Goal: Find specific fact: Find specific fact

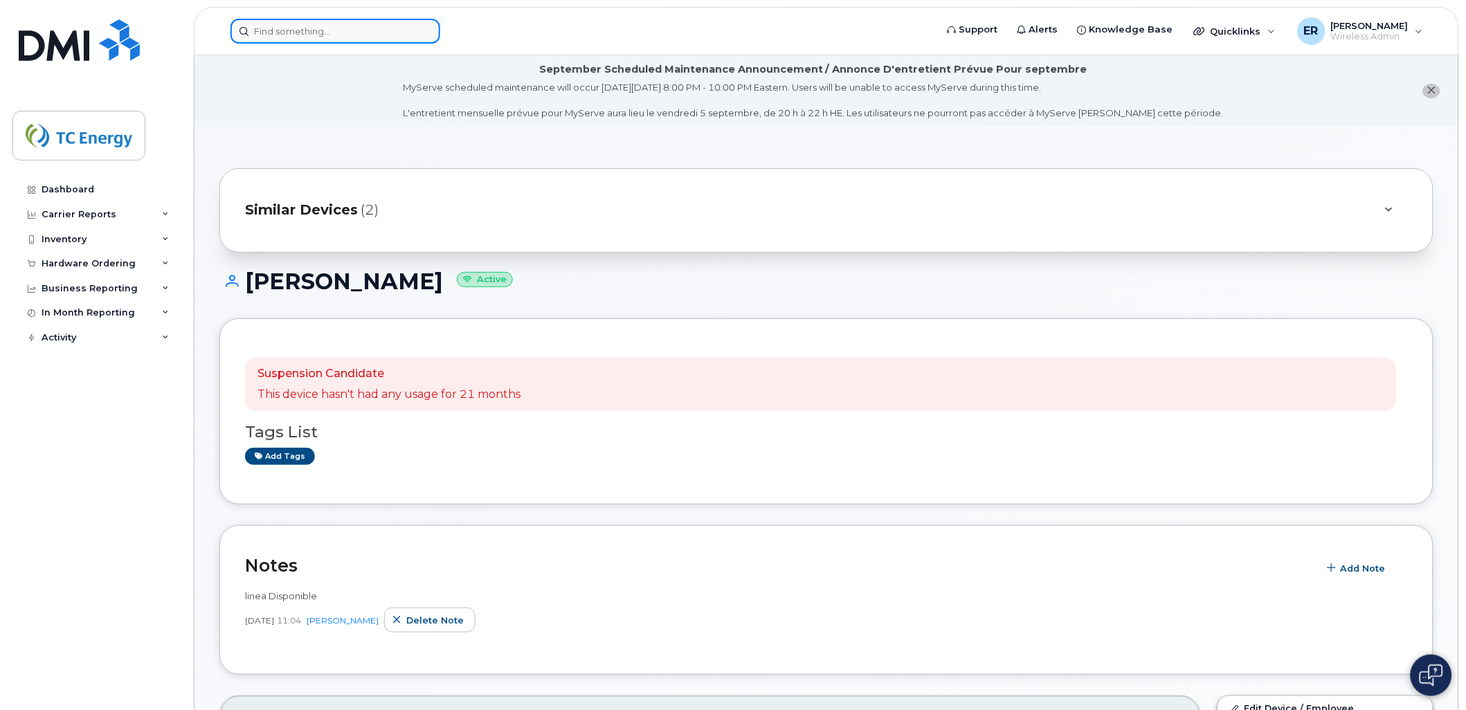
click at [351, 32] on input at bounding box center [336, 31] width 210 height 25
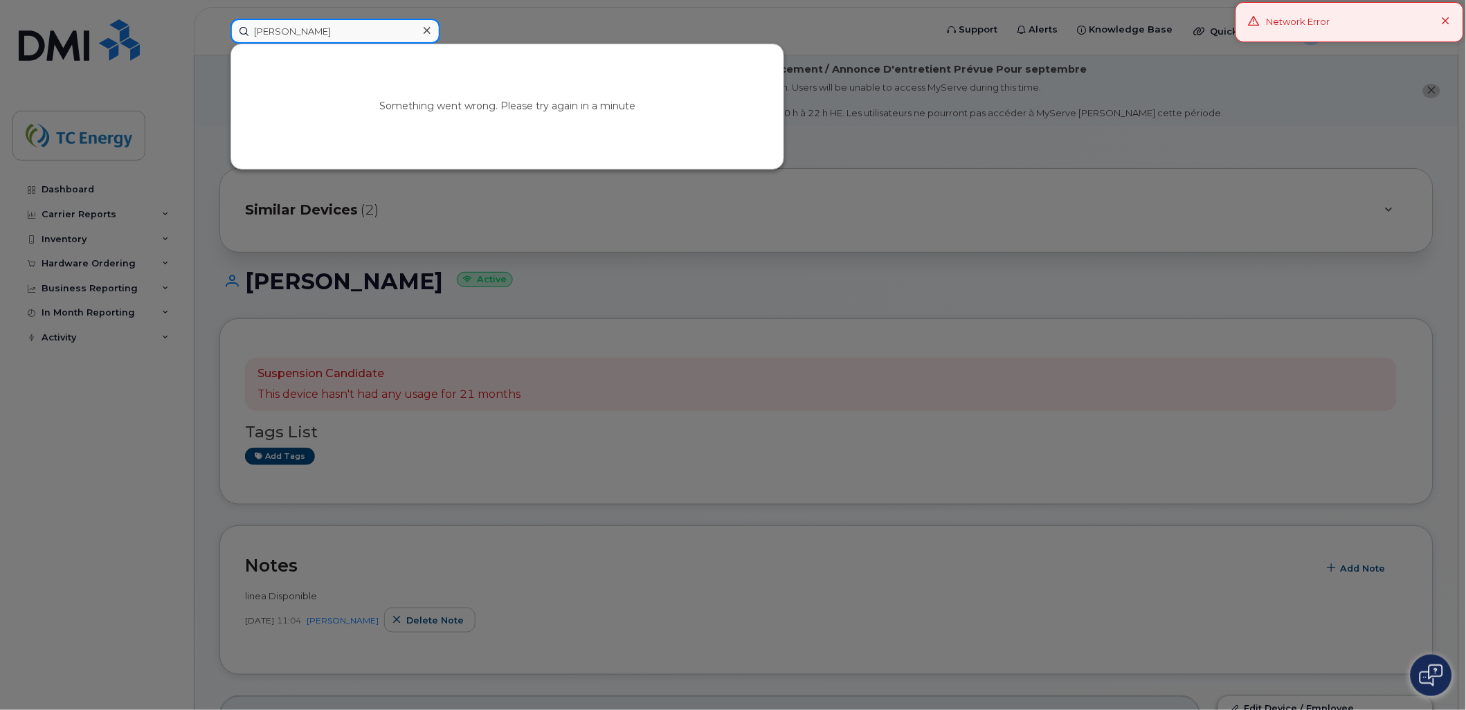
type input "[PERSON_NAME]"
click at [1454, 19] on div "Network Error" at bounding box center [1350, 22] width 228 height 40
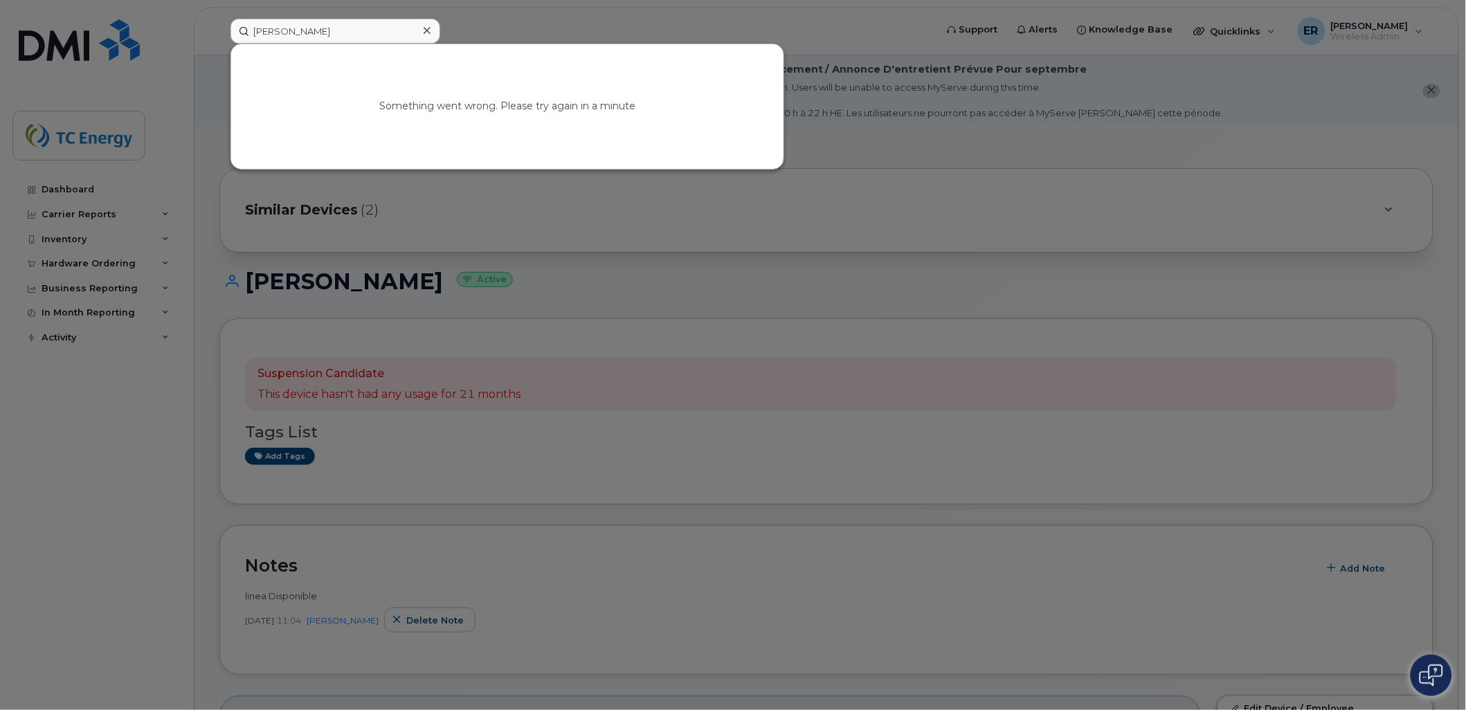
click at [66, 76] on div at bounding box center [733, 355] width 1466 height 710
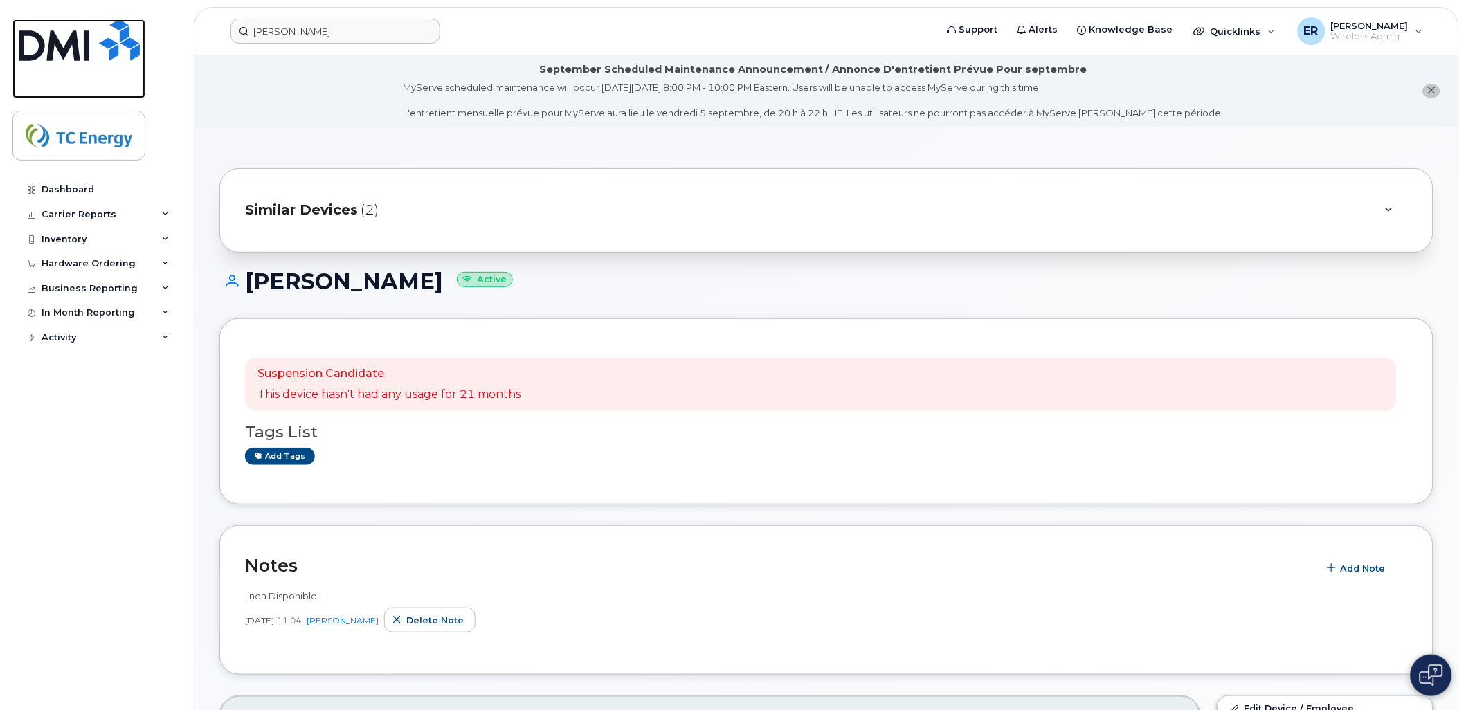
click at [67, 54] on img at bounding box center [79, 40] width 121 height 42
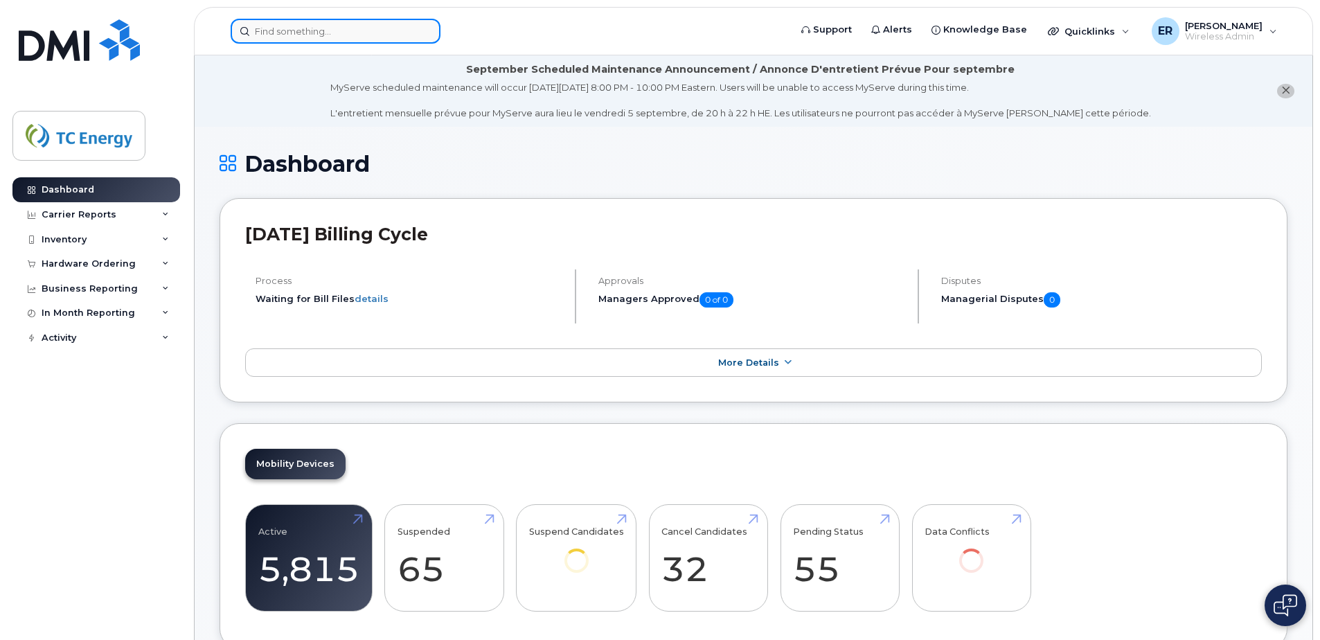
click at [295, 24] on input at bounding box center [336, 31] width 210 height 25
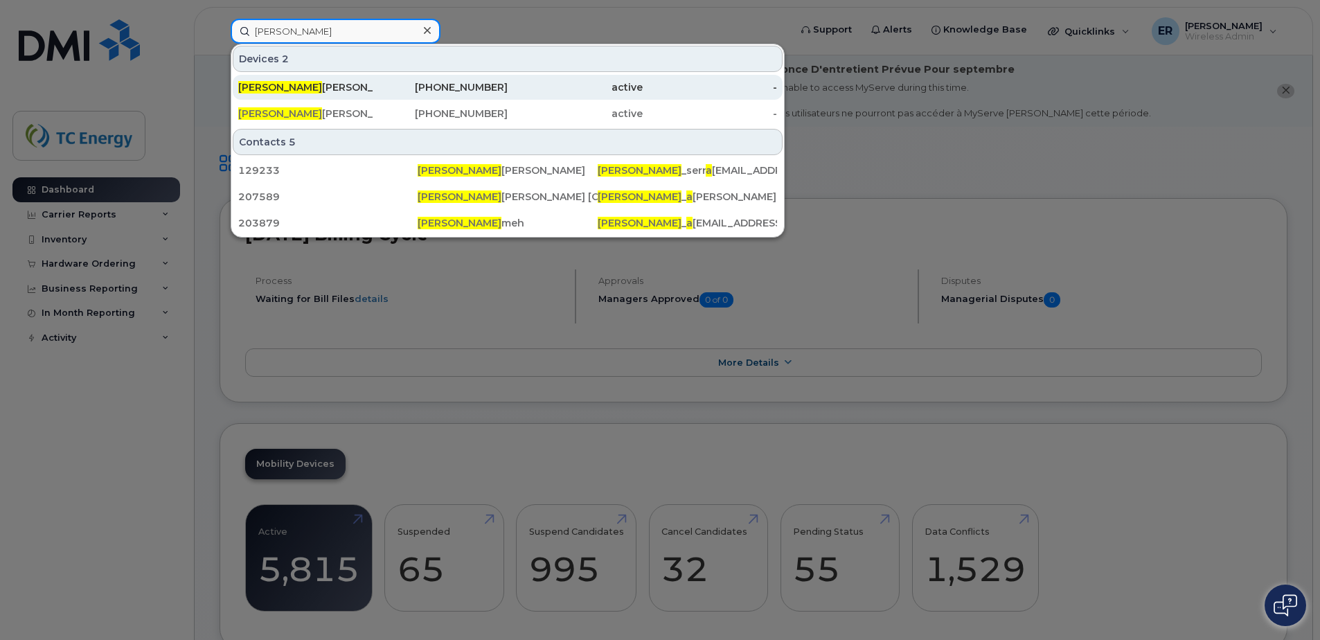
type input "[PERSON_NAME]"
click at [369, 88] on div "[PERSON_NAME] [PERSON_NAME]" at bounding box center [305, 87] width 135 height 14
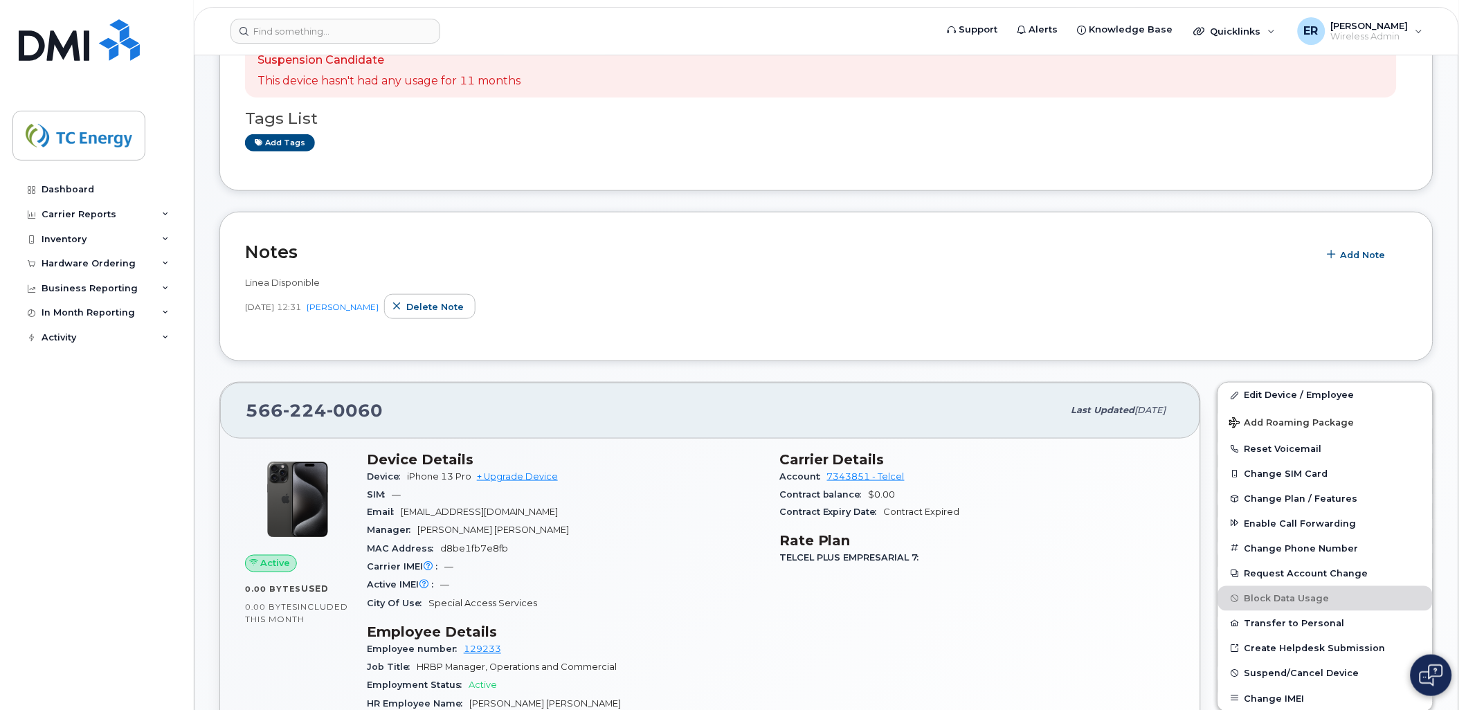
scroll to position [307, 0]
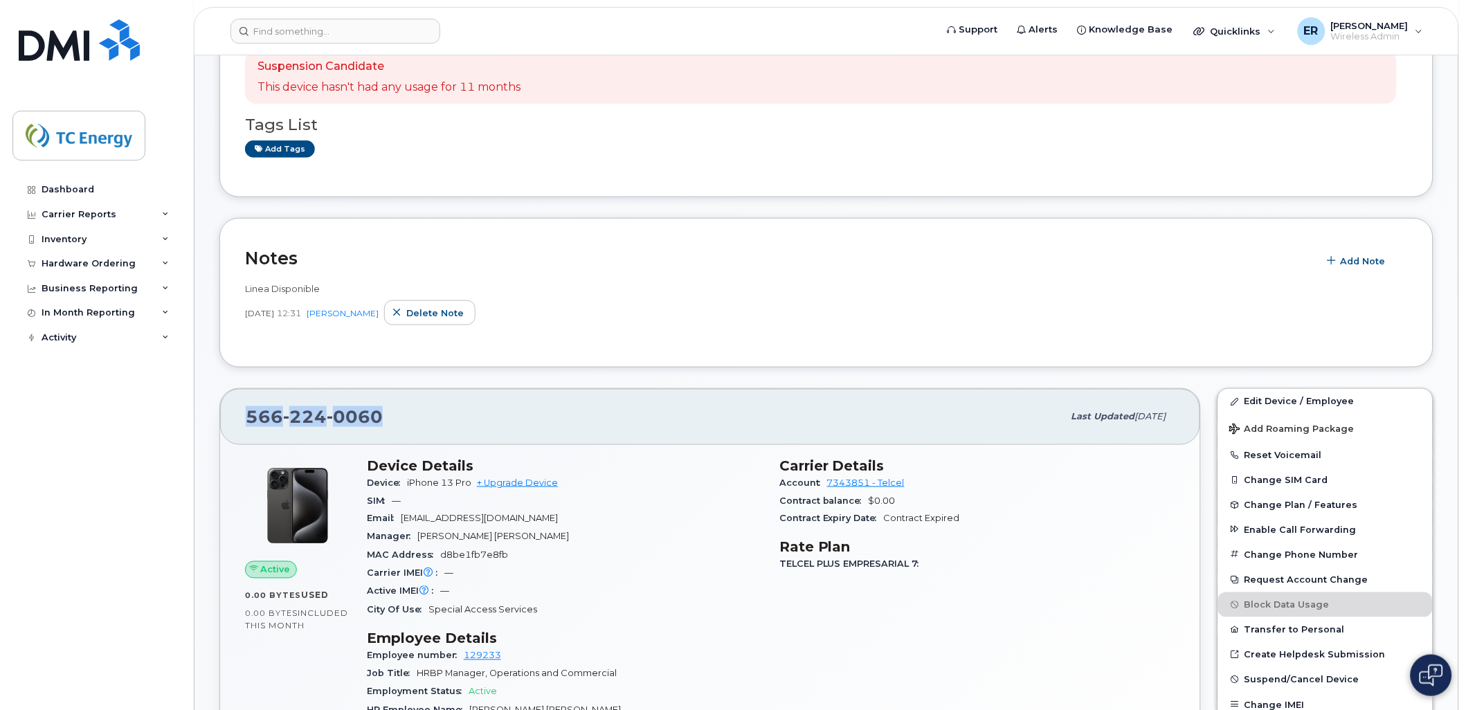
drag, startPoint x: 386, startPoint y: 417, endPoint x: 233, endPoint y: 417, distance: 153.0
click at [233, 417] on div "566 224 0060 Last updated Sep 04, 2025" at bounding box center [710, 416] width 980 height 55
copy span "566 224 0060"
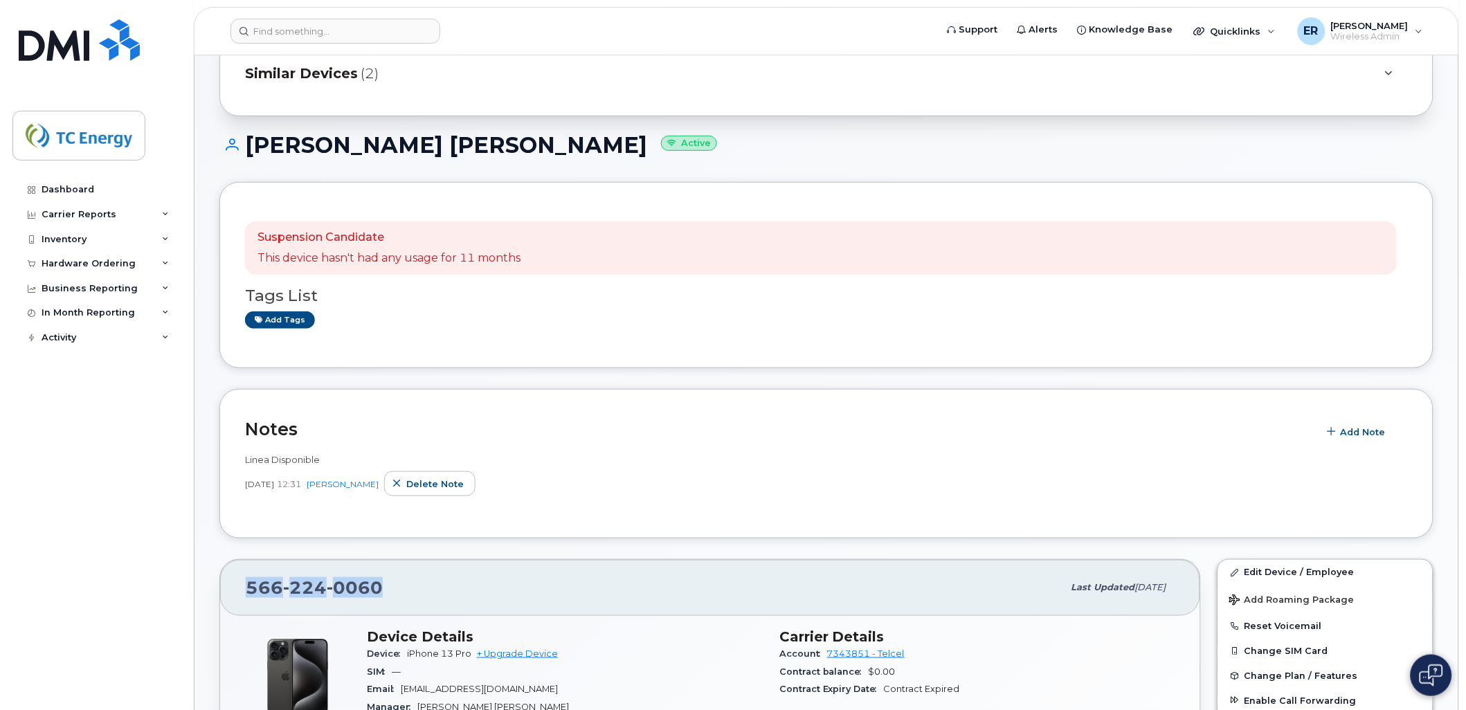
scroll to position [231, 0]
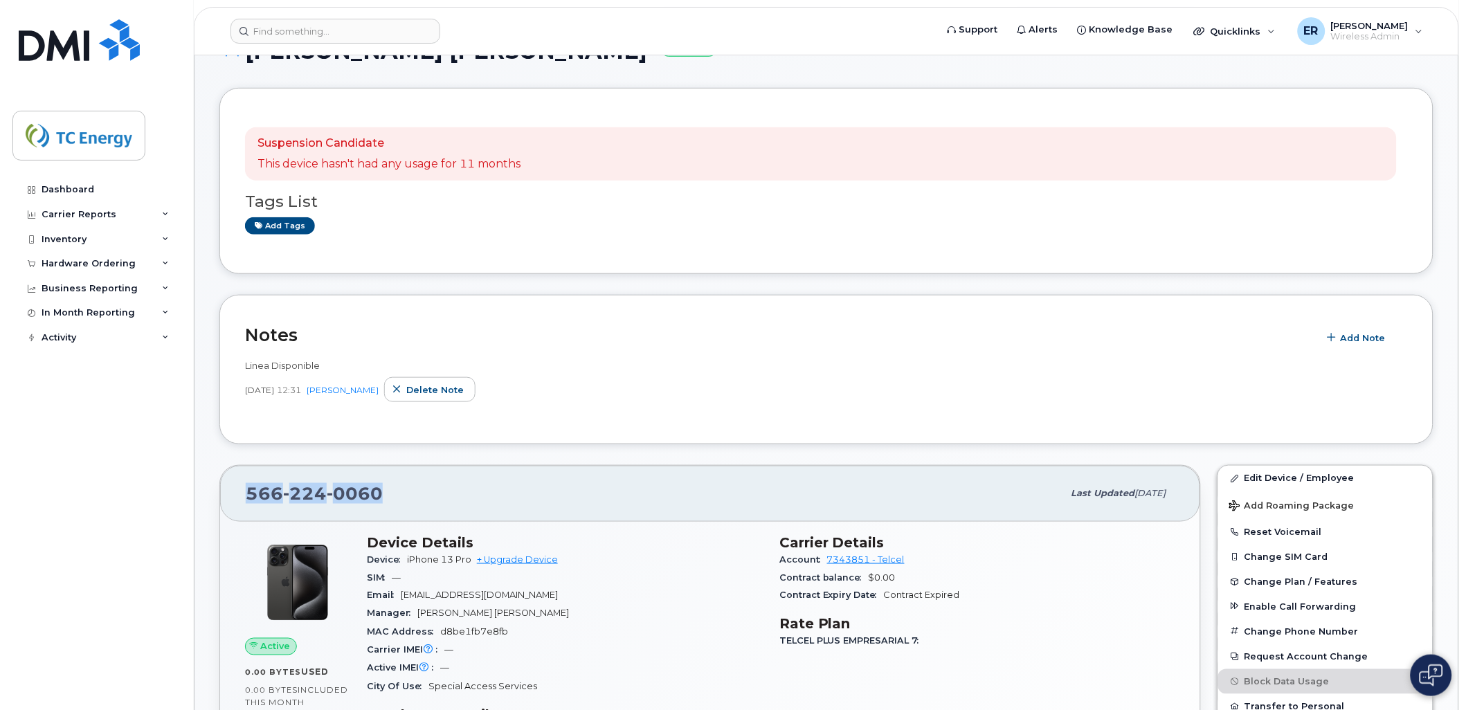
copy span "566 224 0060"
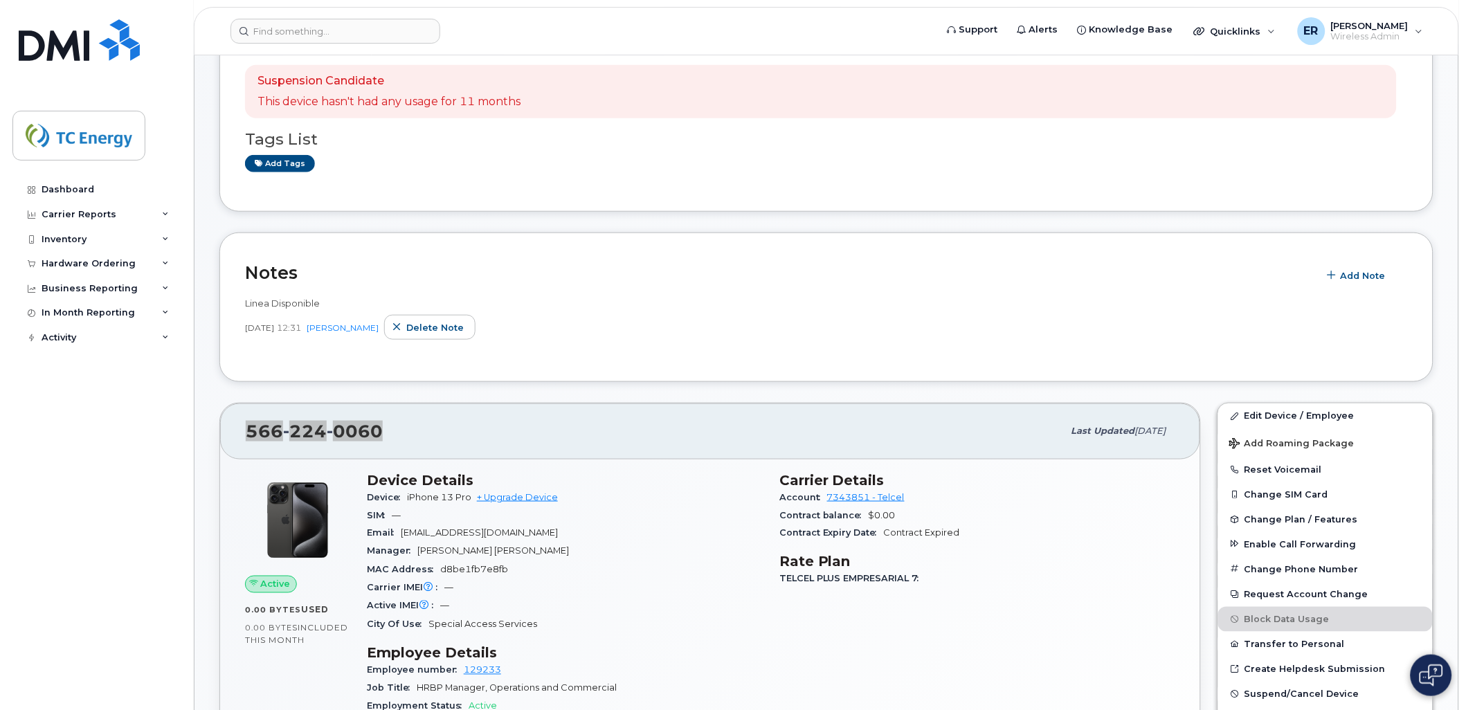
scroll to position [384, 0]
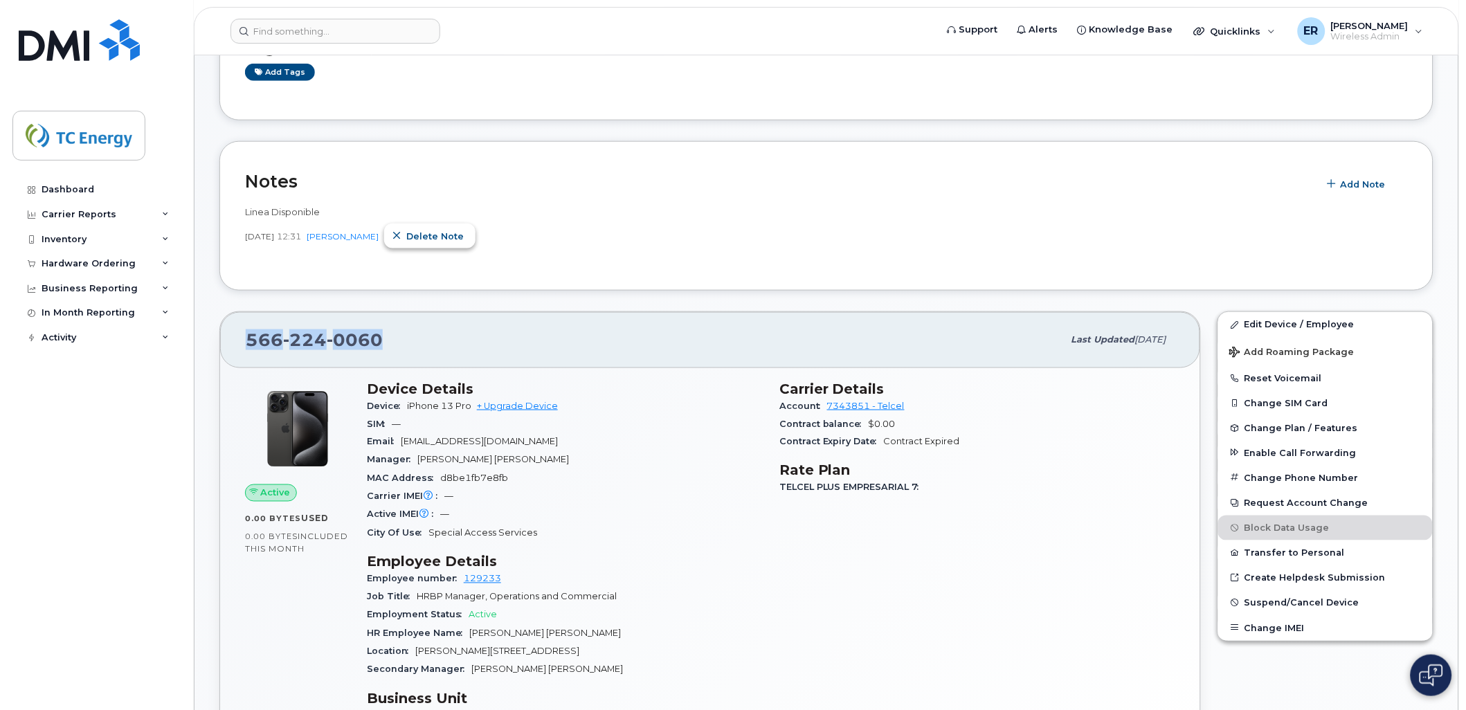
click at [456, 247] on button "Delete note" at bounding box center [429, 236] width 91 height 25
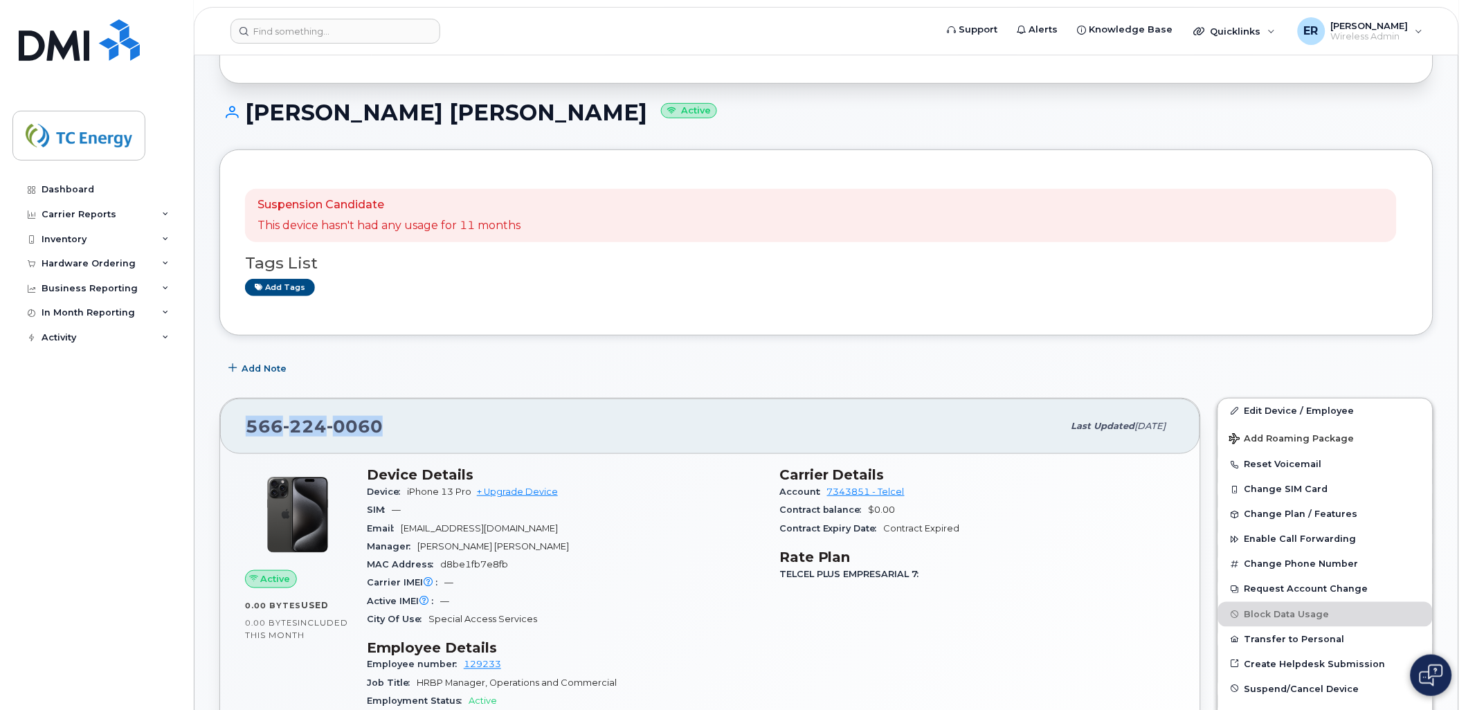
scroll to position [307, 0]
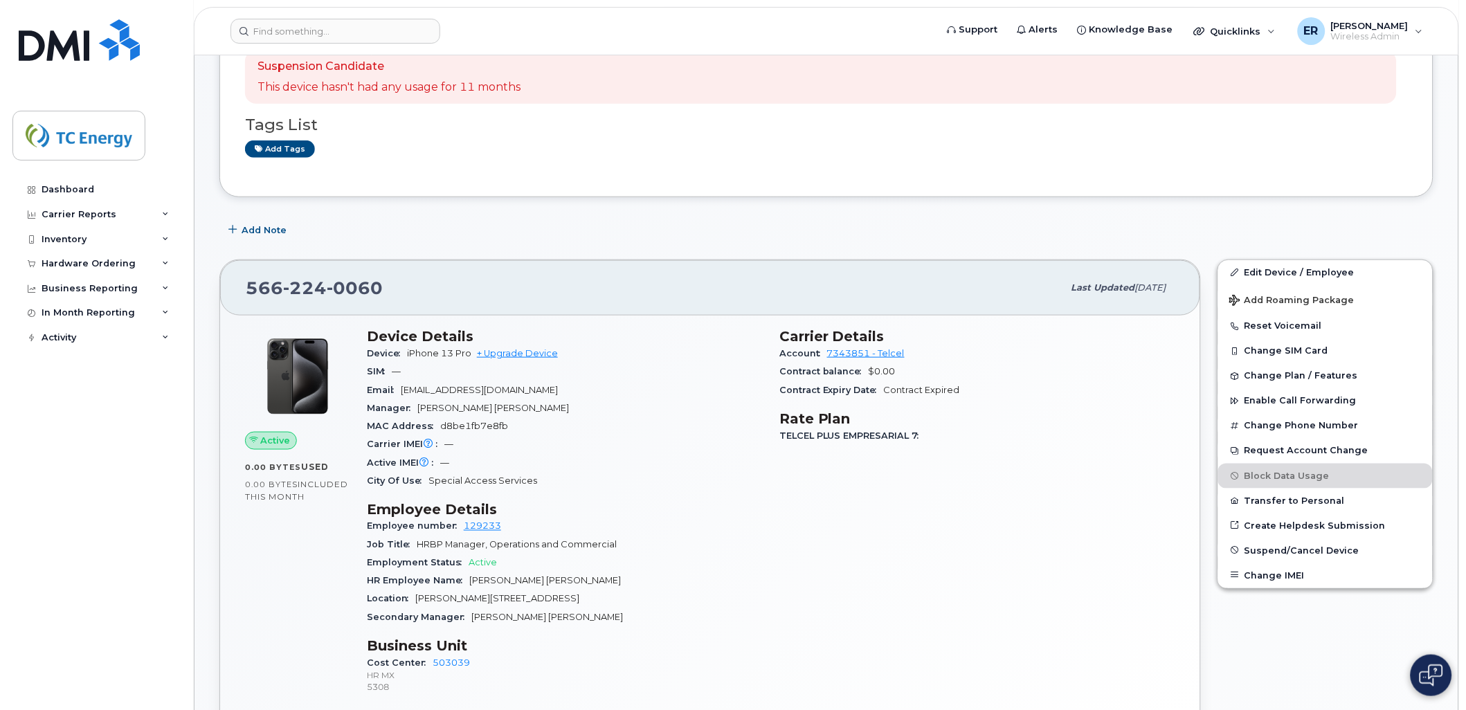
click at [821, 623] on div "Carrier Details Account 7343851 - Telcel Contract balance $0.00 Contract Expiry…" at bounding box center [977, 518] width 413 height 397
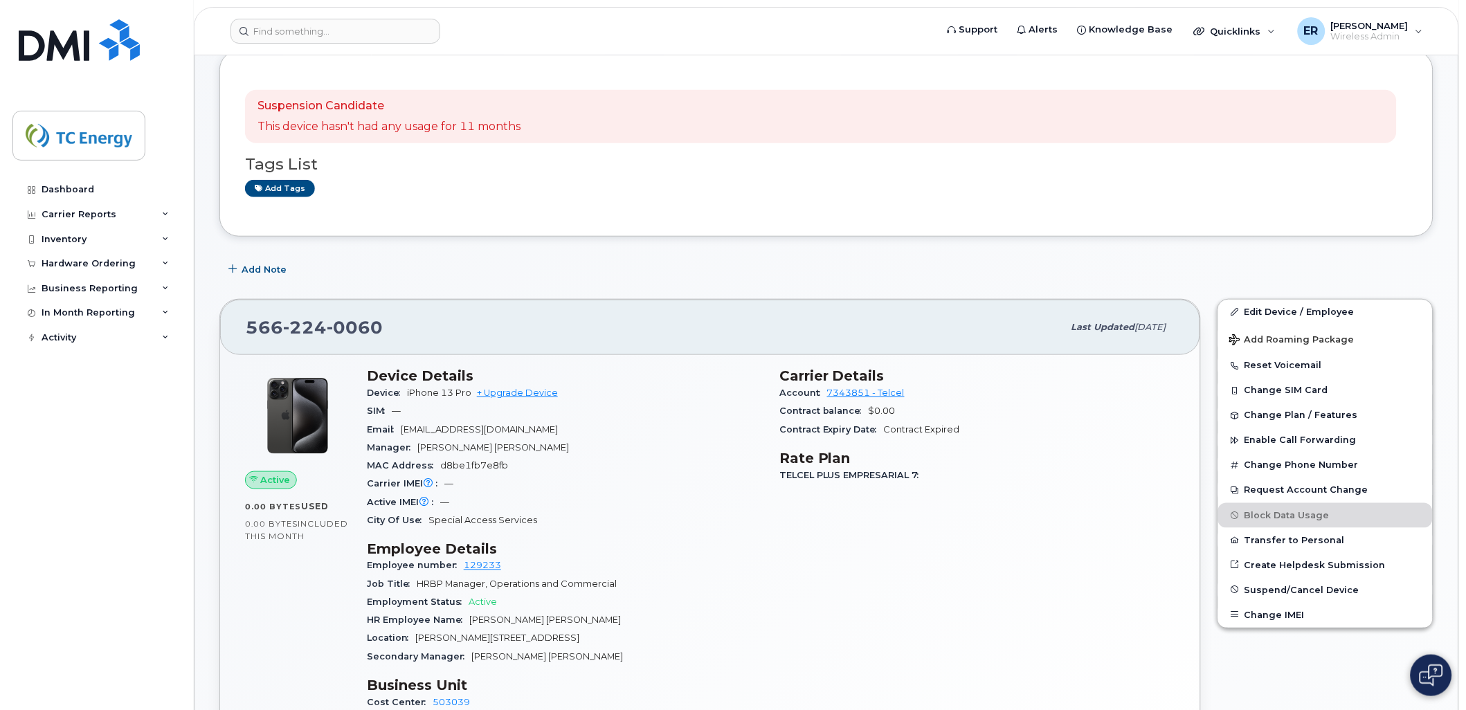
scroll to position [0, 0]
